Goal: Task Accomplishment & Management: Manage account settings

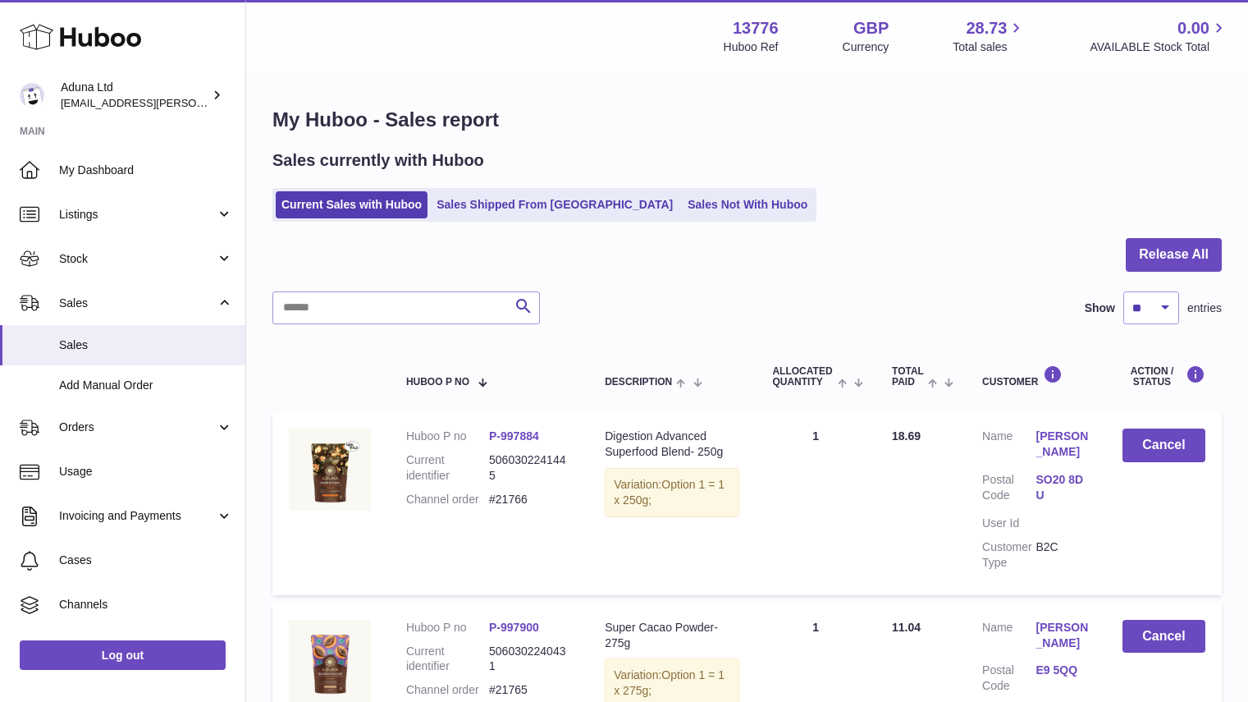
select select "**"
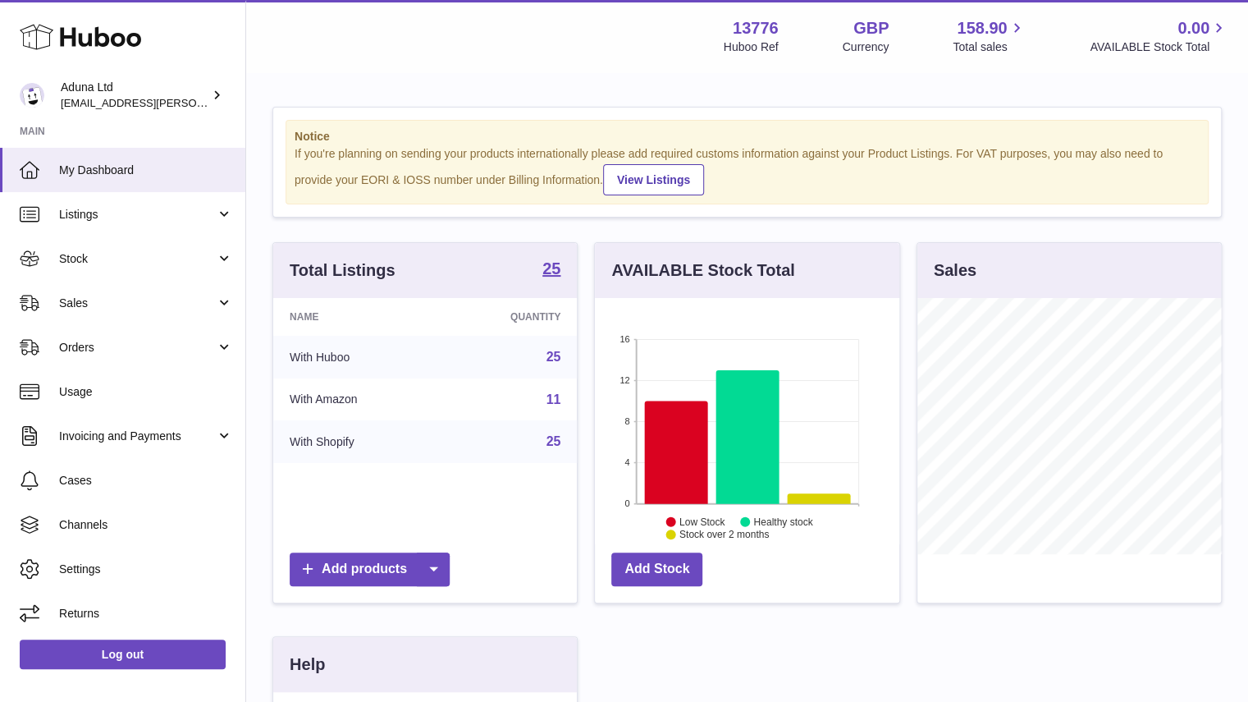
scroll to position [256, 304]
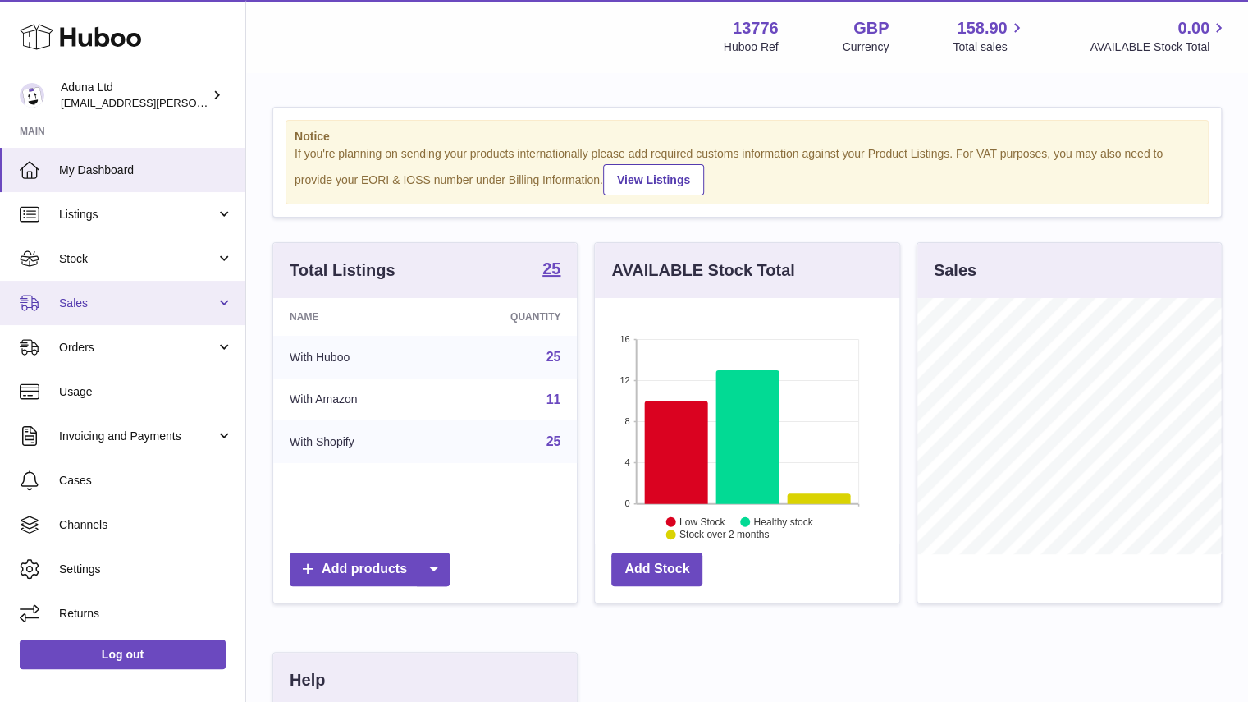
click at [153, 320] on link "Sales" at bounding box center [122, 303] width 245 height 44
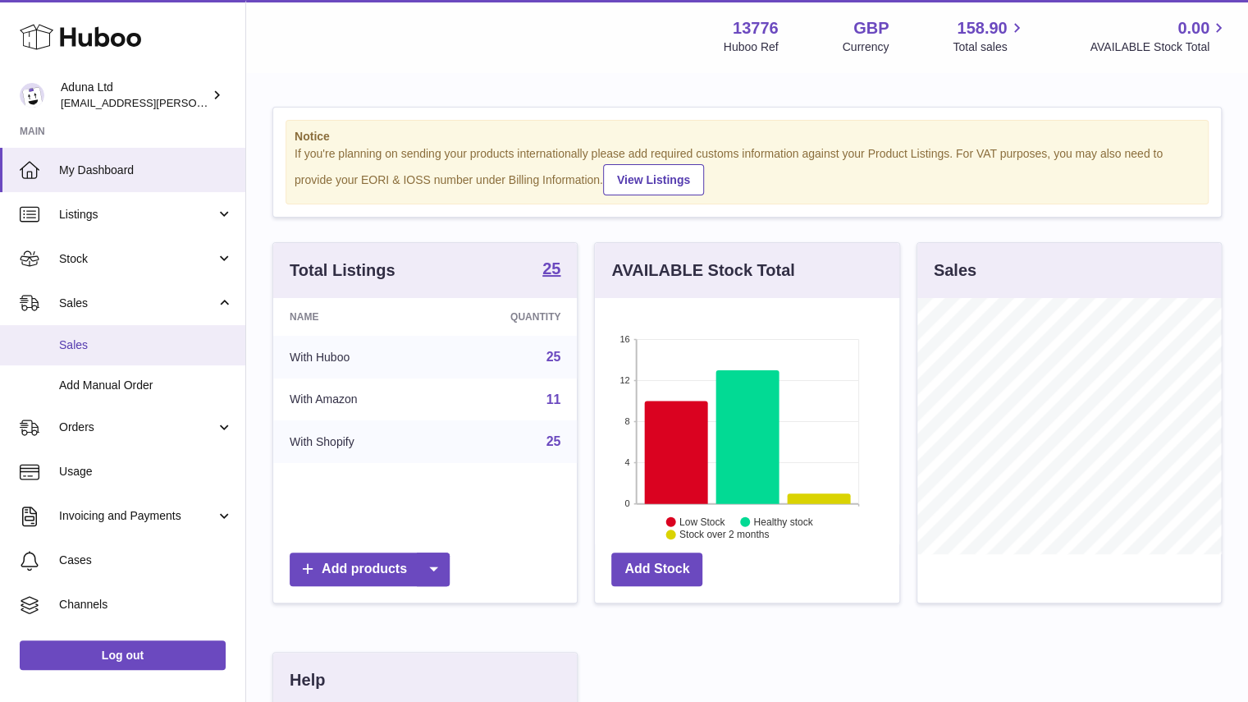
click at [126, 344] on span "Sales" at bounding box center [146, 345] width 174 height 16
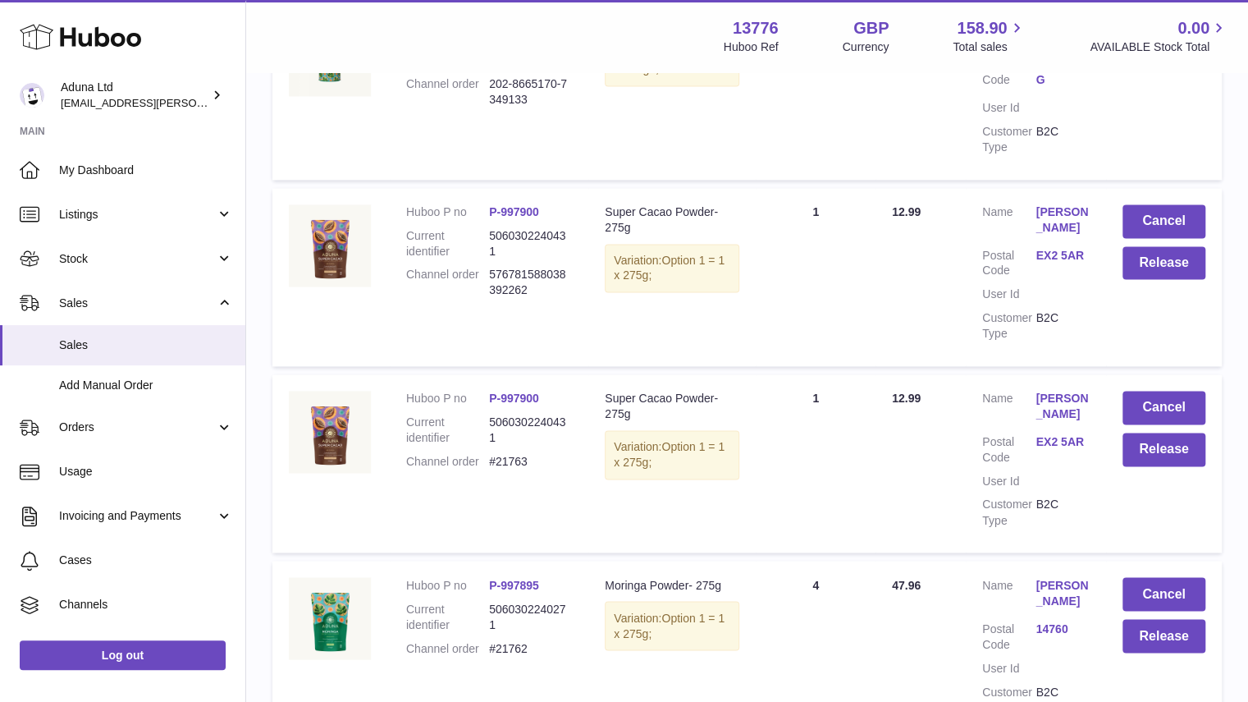
scroll to position [1357, 0]
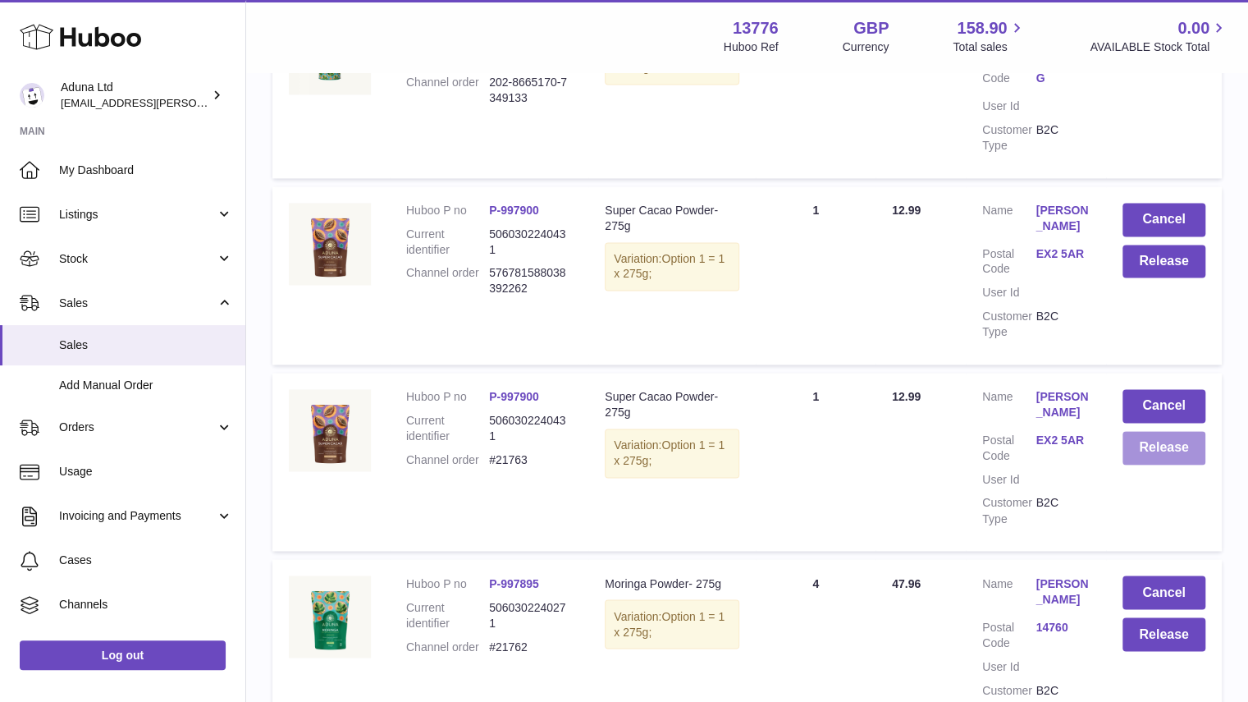
click at [1163, 459] on button "Release" at bounding box center [1163, 448] width 83 height 34
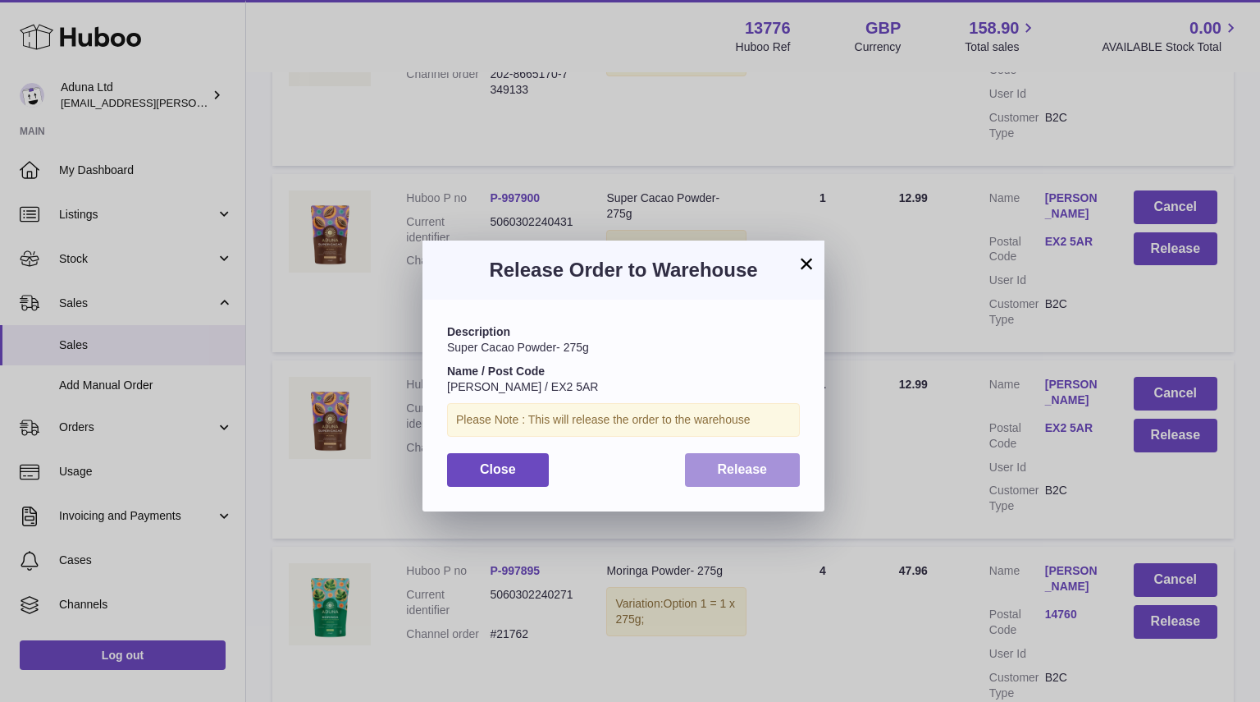
click at [748, 472] on span "Release" at bounding box center [743, 469] width 50 height 14
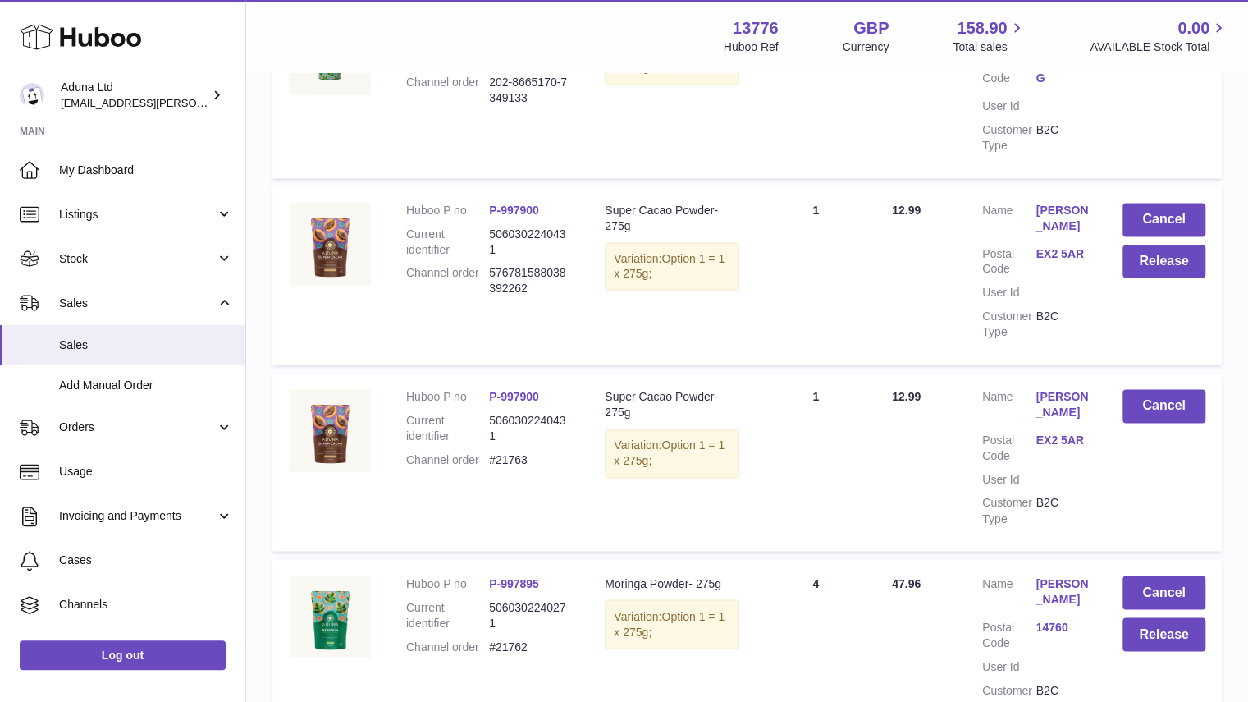
drag, startPoint x: 1247, startPoint y: 470, endPoint x: 1259, endPoint y: 482, distance: 16.8
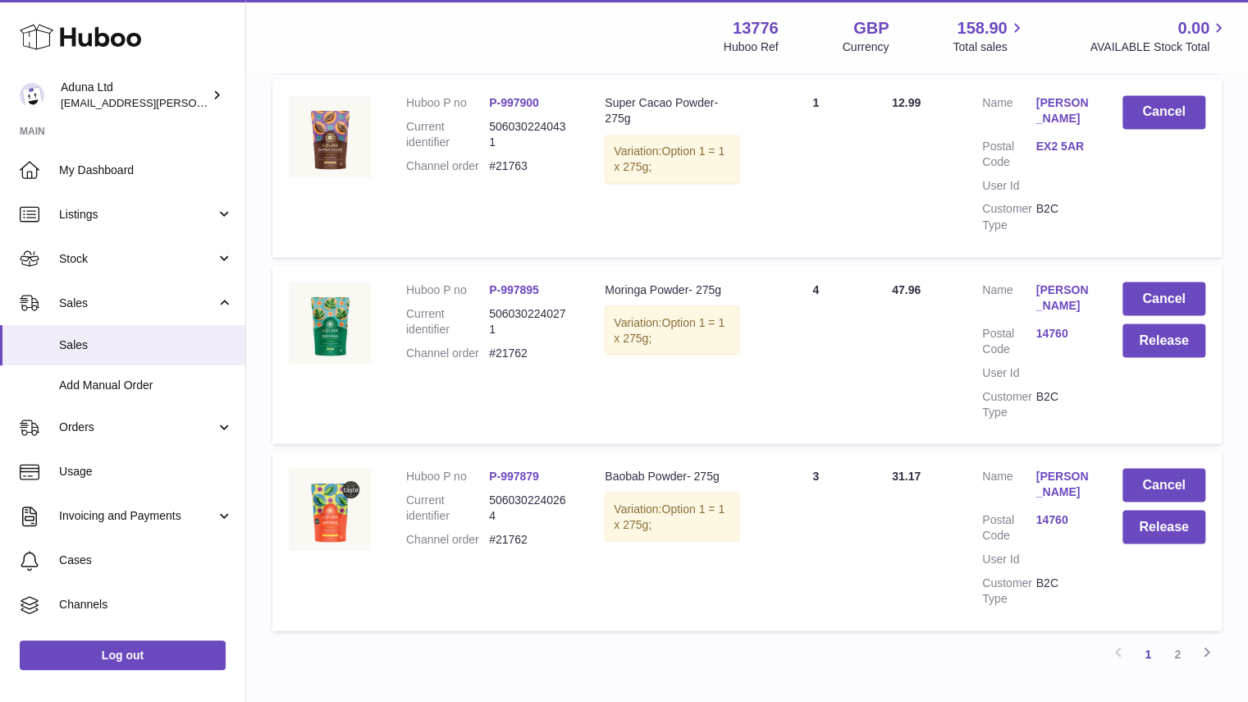
scroll to position [1657, 0]
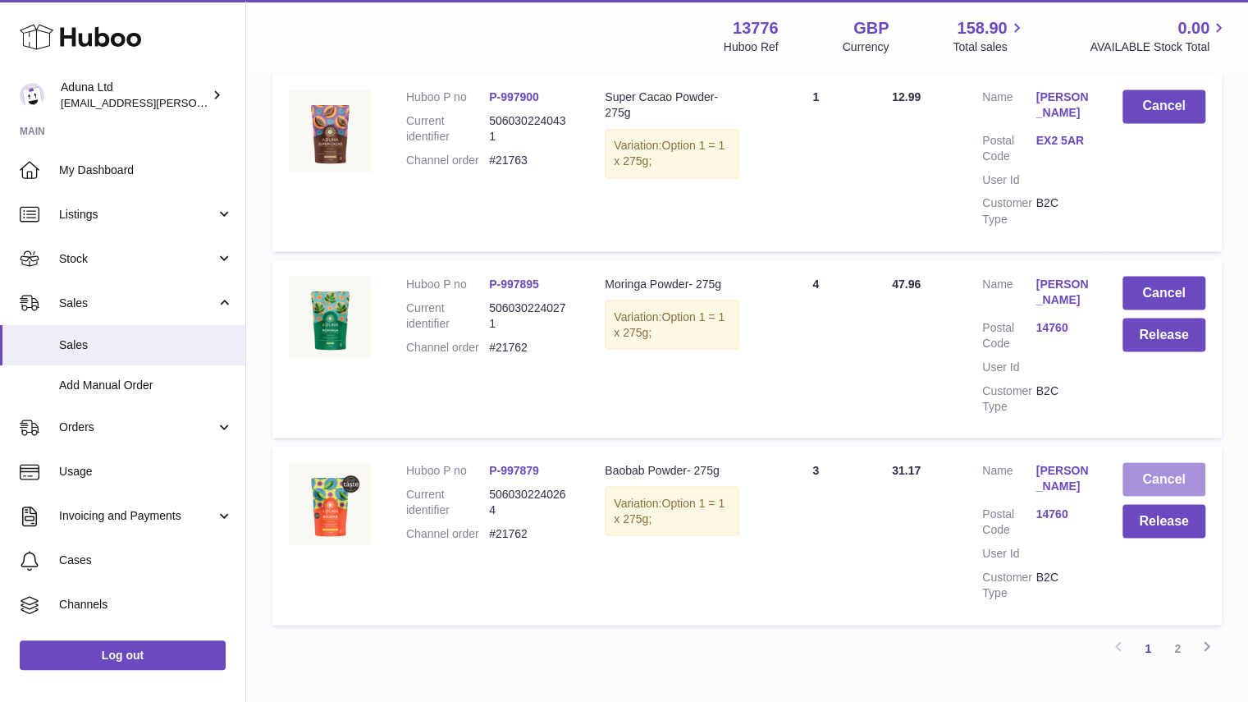
click at [1147, 487] on button "Cancel" at bounding box center [1163, 479] width 83 height 34
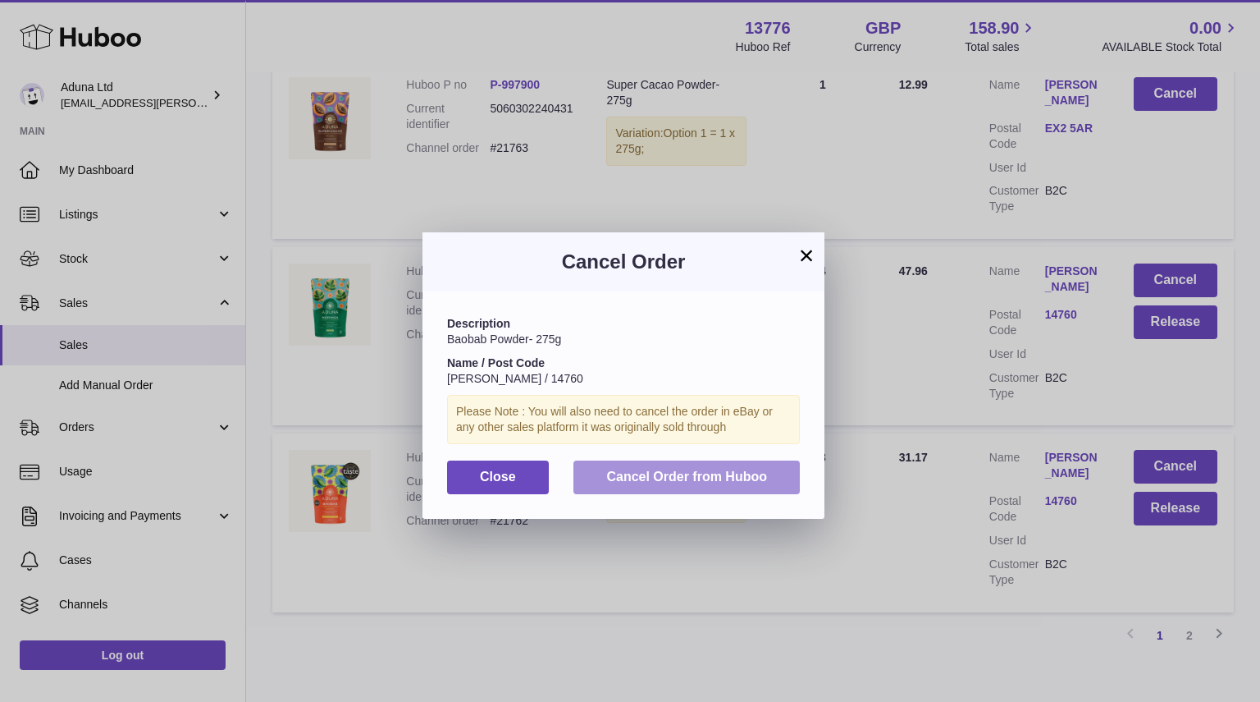
click at [784, 466] on button "Cancel Order from Huboo" at bounding box center [687, 477] width 226 height 34
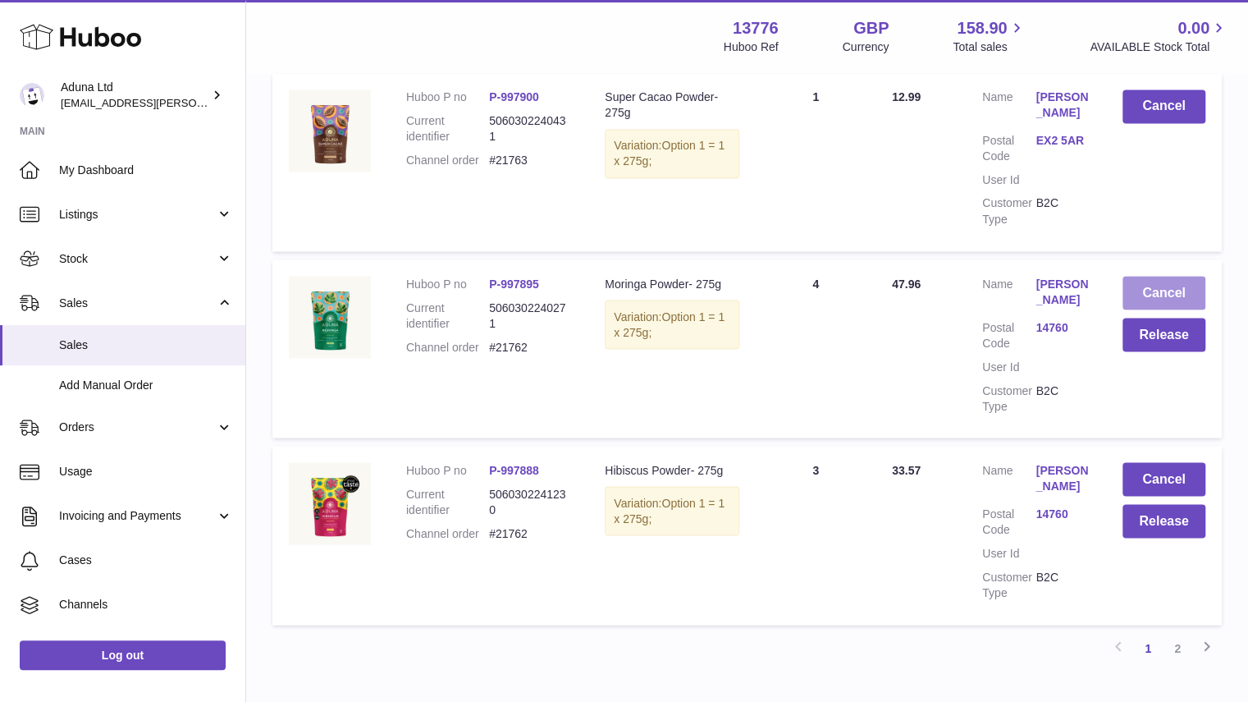
click at [1164, 296] on button "Cancel" at bounding box center [1163, 293] width 83 height 34
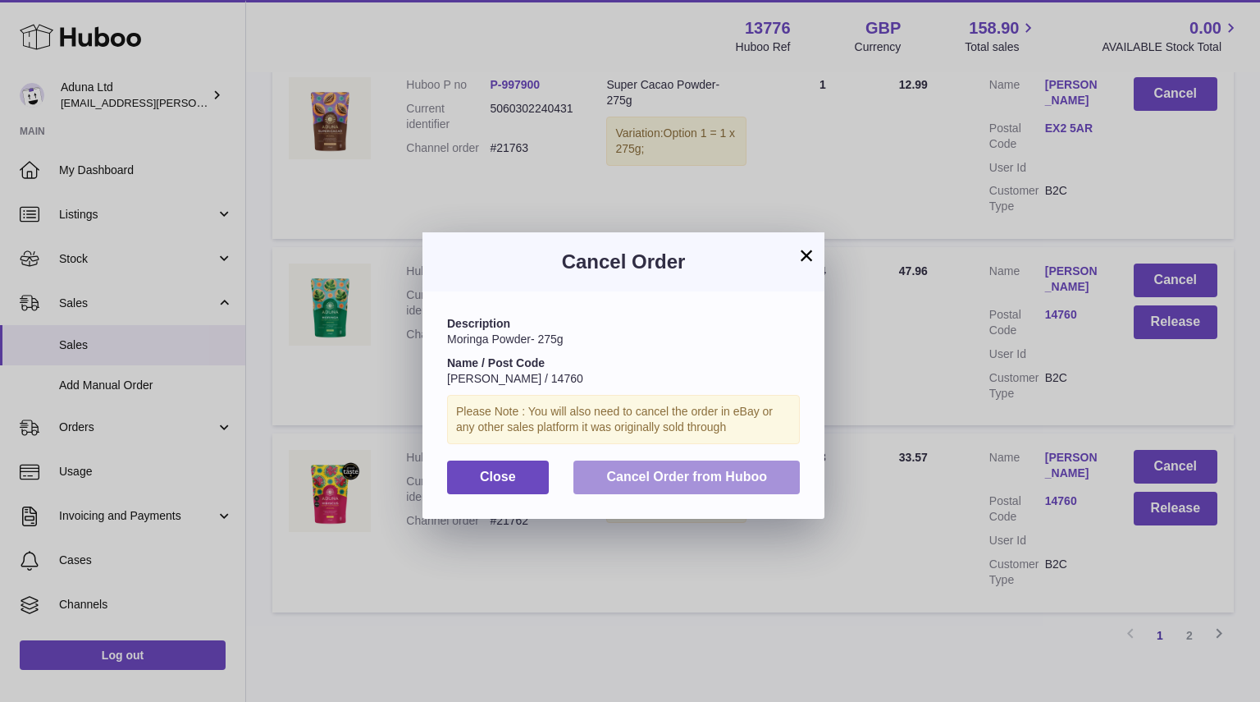
click at [726, 467] on button "Cancel Order from Huboo" at bounding box center [687, 477] width 226 height 34
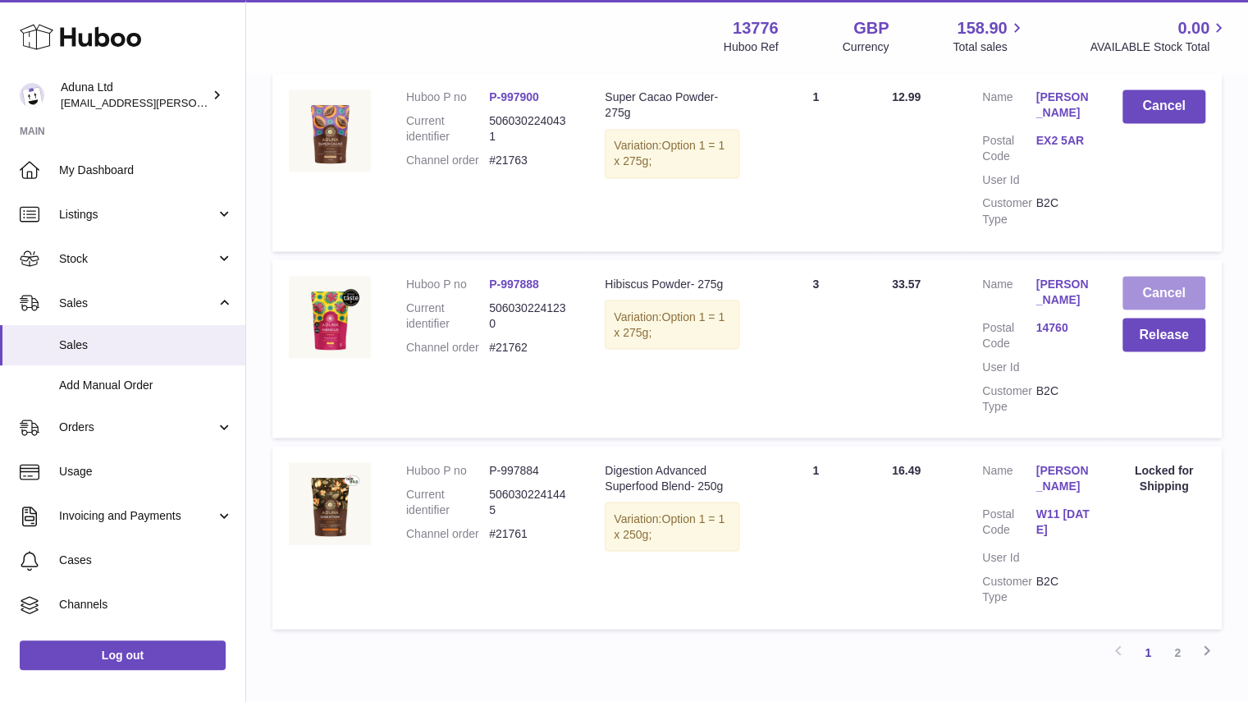
click at [1139, 300] on button "Cancel" at bounding box center [1163, 293] width 83 height 34
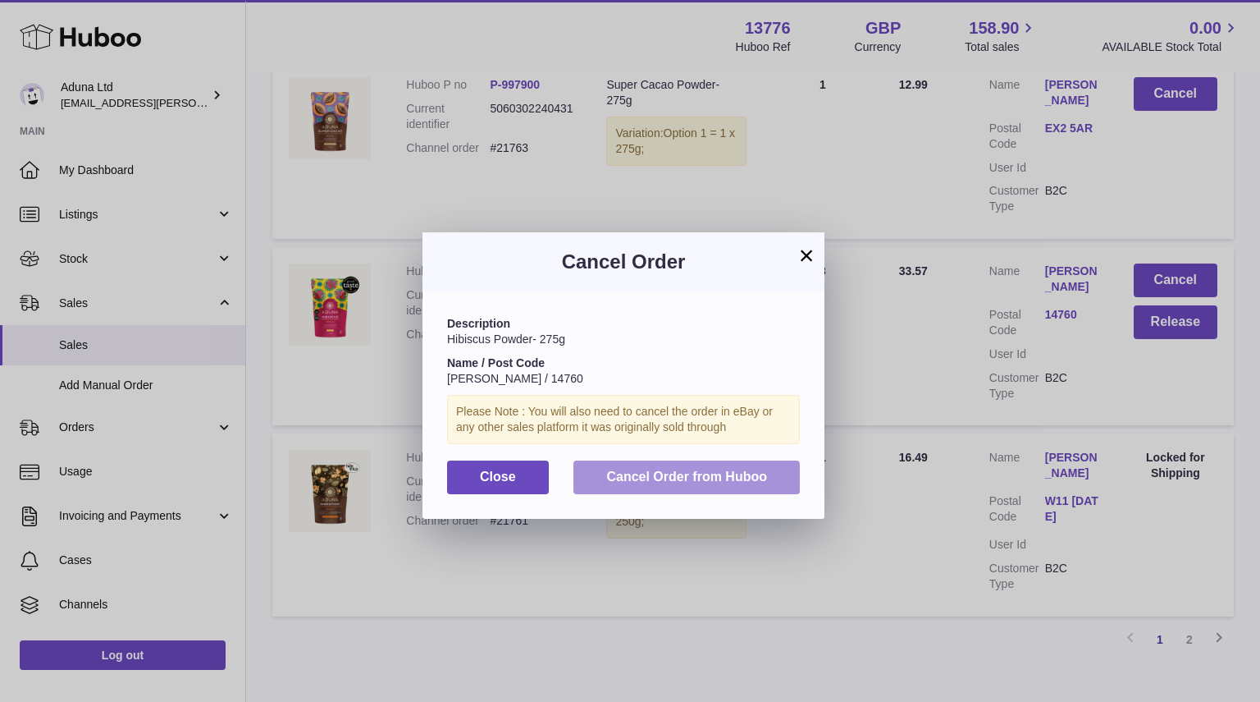
click at [729, 467] on button "Cancel Order from Huboo" at bounding box center [687, 477] width 226 height 34
